Goal: Task Accomplishment & Management: Manage account settings

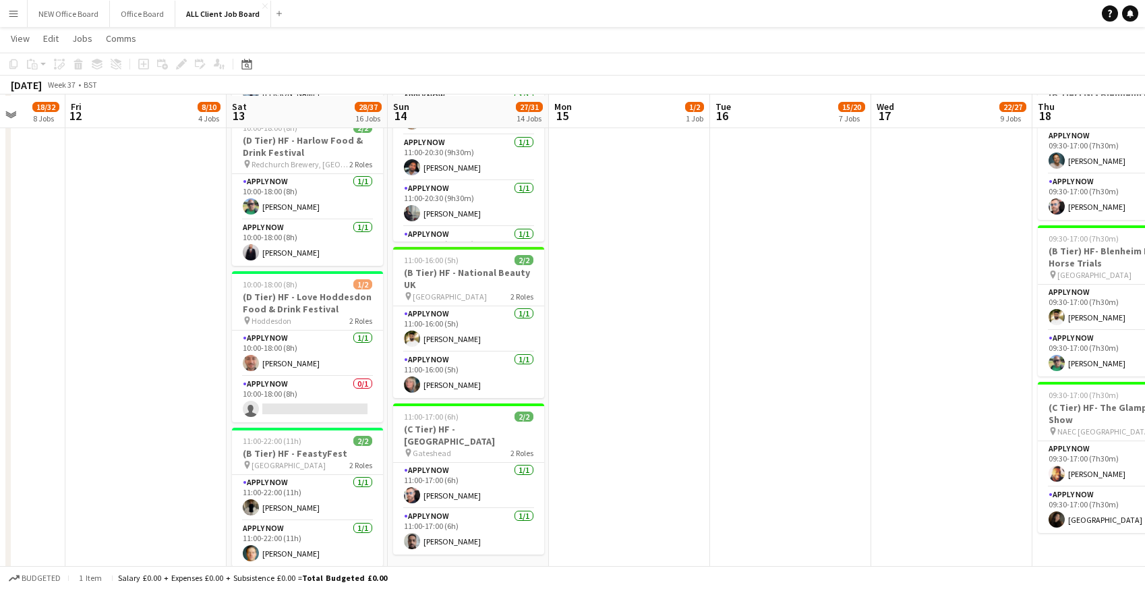
scroll to position [1237, 0]
click at [295, 376] on app-card-role "APPLY NOW 0/1 10:00-18:00 (8h) single-neutral-actions" at bounding box center [307, 399] width 151 height 46
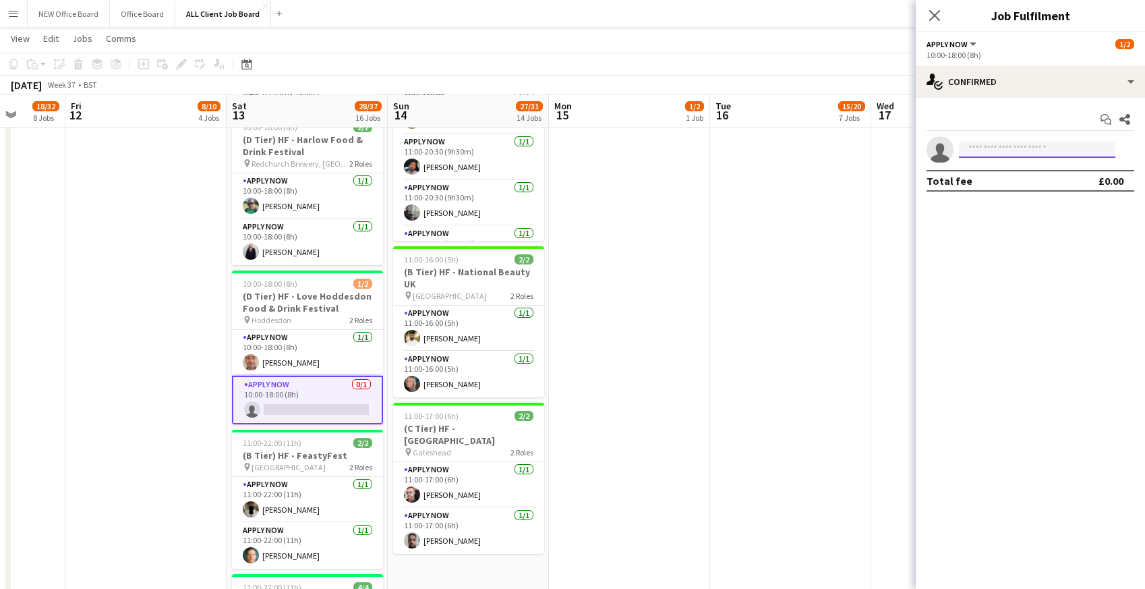
click at [1011, 146] on input at bounding box center [1037, 150] width 156 height 16
type input "***"
click at [1007, 185] on span "[EMAIL_ADDRESS][DOMAIN_NAME]" at bounding box center [1037, 180] width 135 height 11
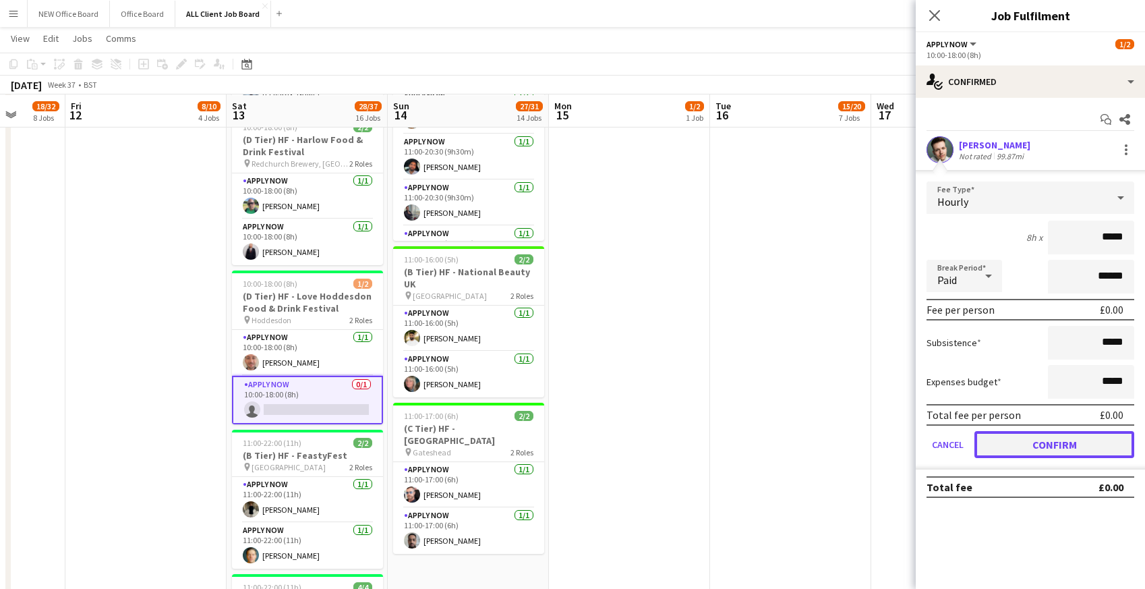
click at [1005, 445] on button "Confirm" at bounding box center [1054, 444] width 160 height 27
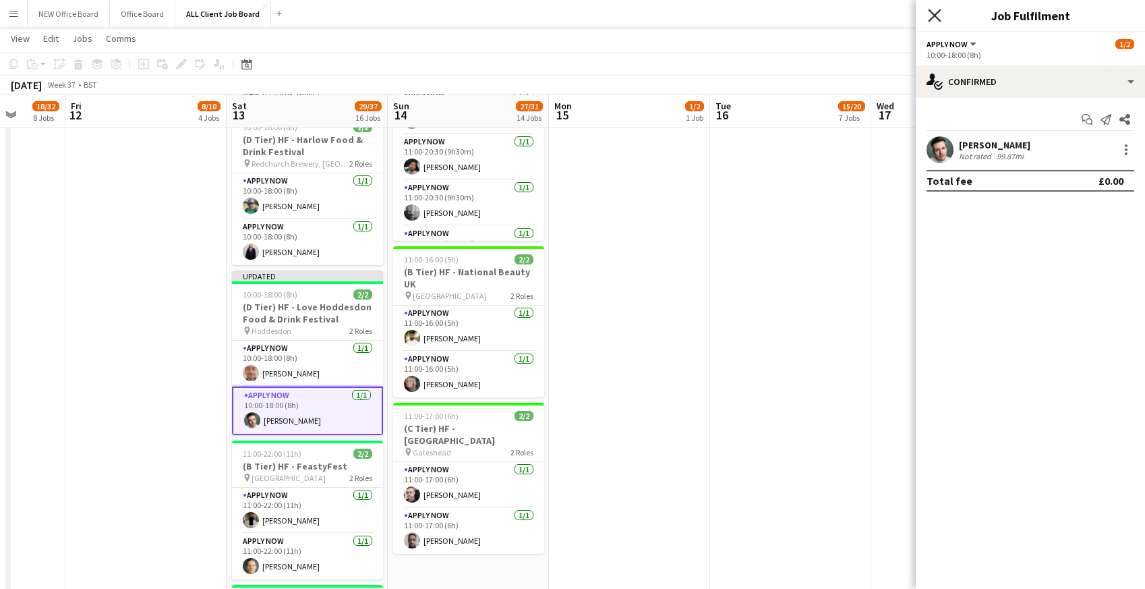
click at [939, 11] on icon at bounding box center [934, 15] width 13 height 13
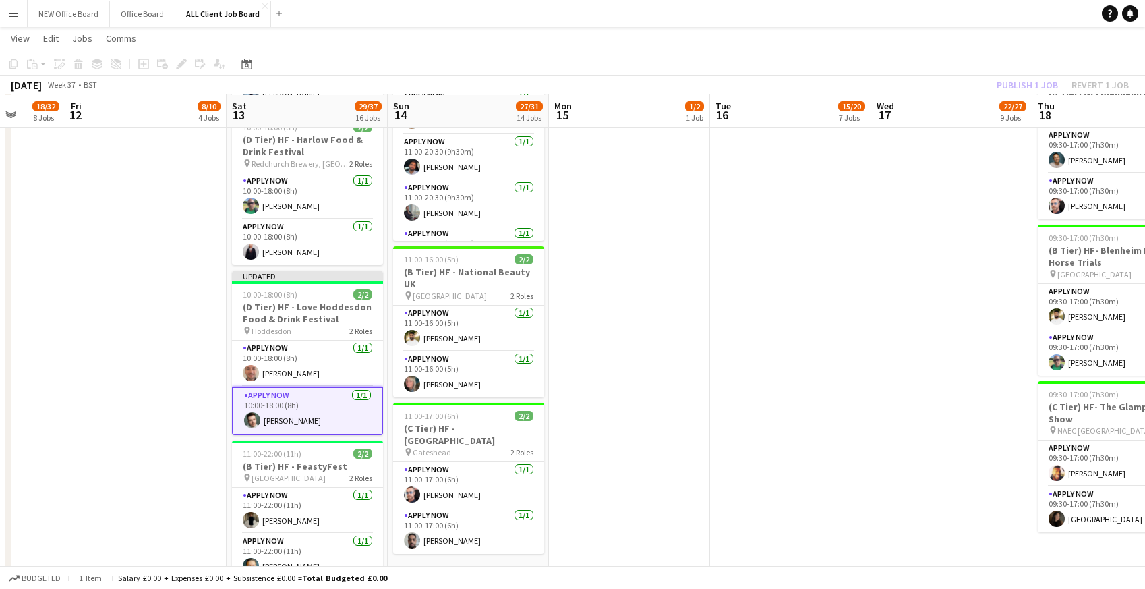
click at [919, 41] on app-page-menu "View Day view expanded Day view collapsed Month view Date picker Jump to [DATE]…" at bounding box center [572, 40] width 1145 height 26
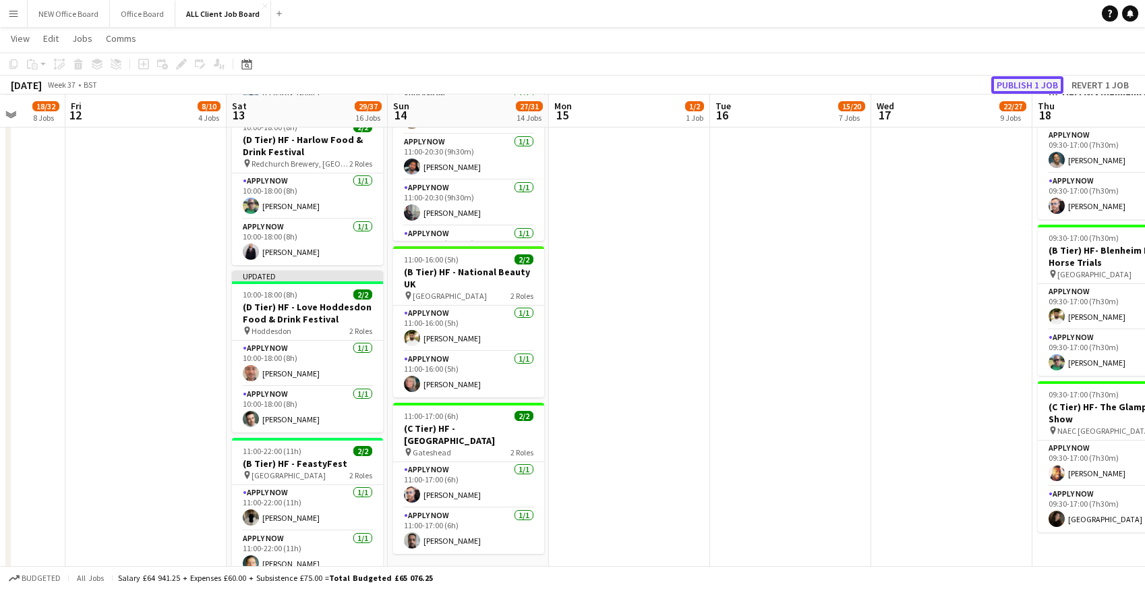
click at [1015, 88] on button "Publish 1 job" at bounding box center [1027, 85] width 72 height 18
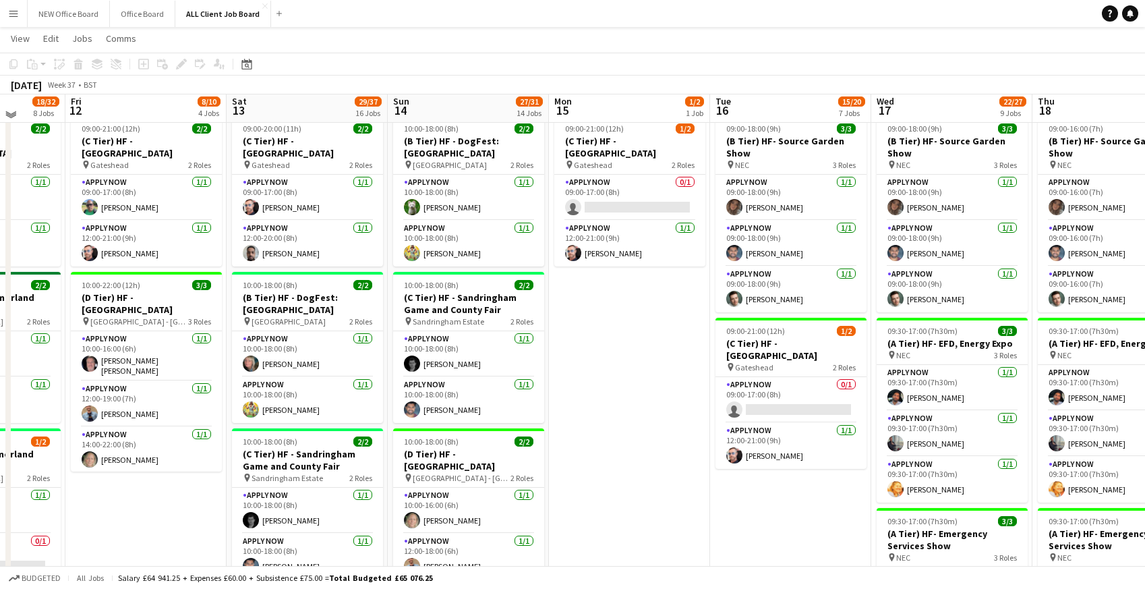
scroll to position [405, 0]
